Goal: Navigation & Orientation: Find specific page/section

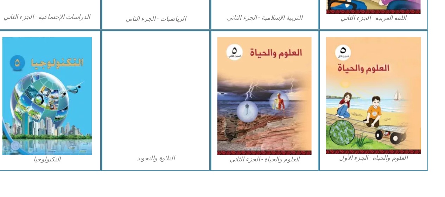
scroll to position [409, 0]
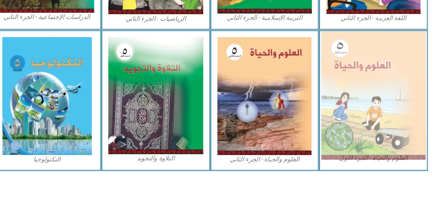
click at [371, 107] on img at bounding box center [369, 105] width 94 height 115
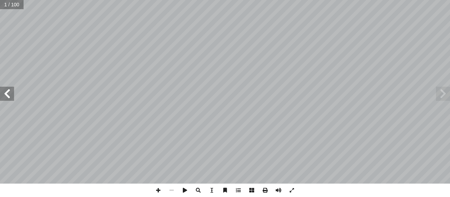
click at [8, 93] on span at bounding box center [7, 94] width 14 height 14
click at [9, 93] on span at bounding box center [7, 94] width 14 height 14
click at [11, 90] on span at bounding box center [7, 94] width 14 height 14
click at [14, 88] on span at bounding box center [7, 94] width 14 height 14
click at [12, 89] on span at bounding box center [7, 94] width 14 height 14
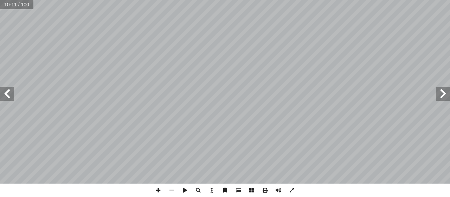
click at [442, 92] on span at bounding box center [443, 94] width 14 height 14
click at [441, 93] on span at bounding box center [443, 94] width 14 height 14
click at [442, 91] on span at bounding box center [443, 94] width 14 height 14
